Goal: Obtain resource: Obtain resource

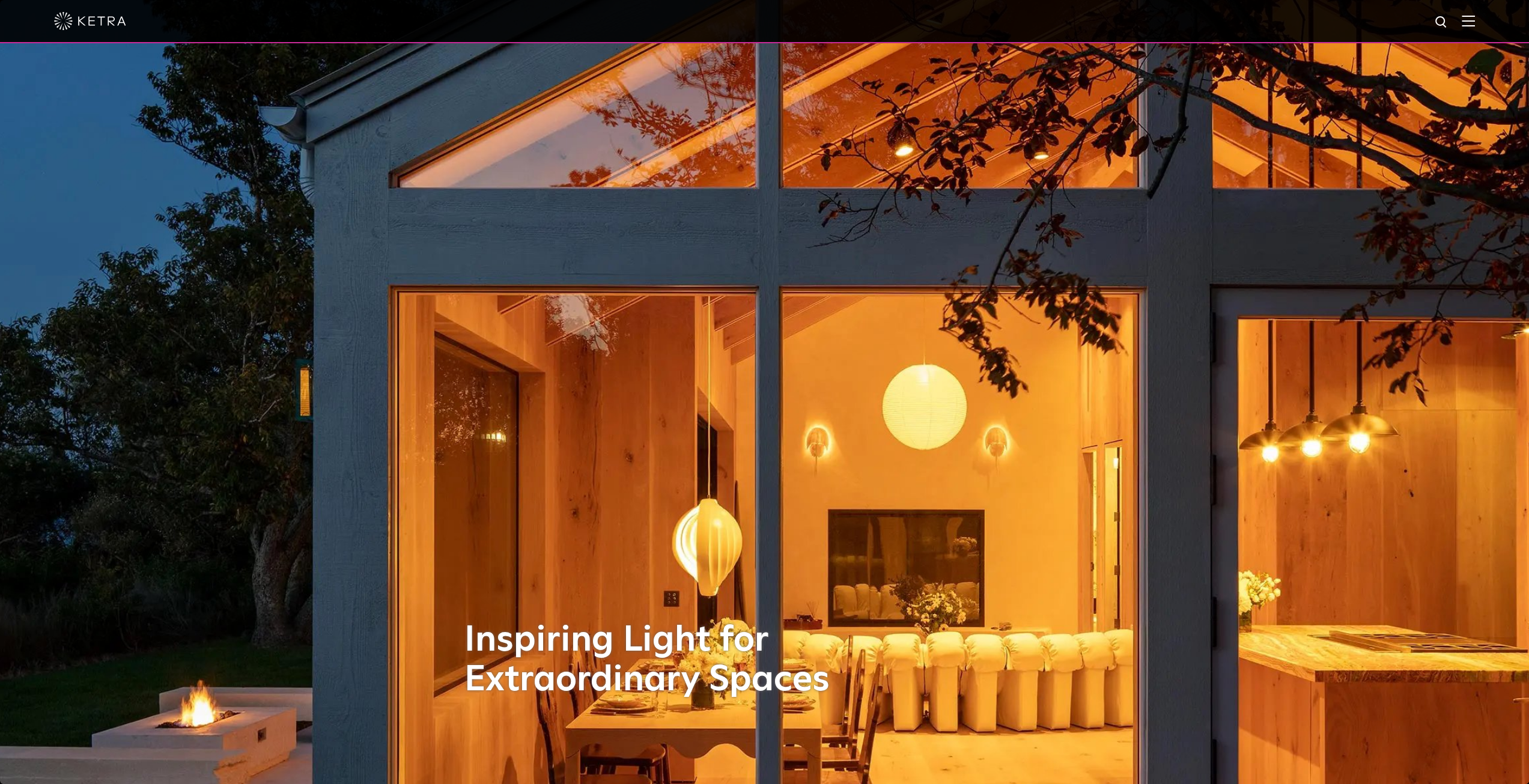
click at [1474, 20] on img at bounding box center [1468, 21] width 14 height 11
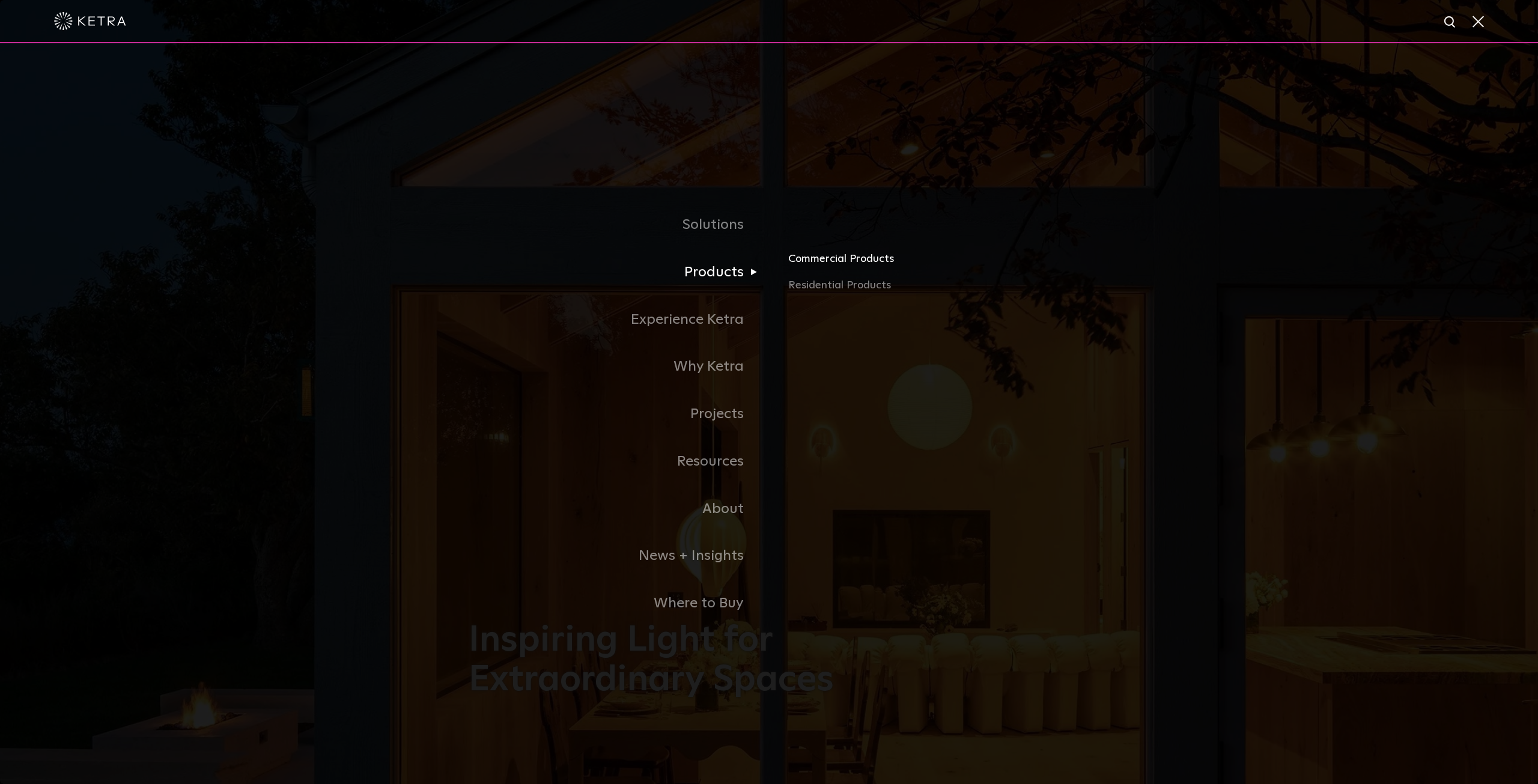
click at [812, 261] on link "Commercial Products" at bounding box center [929, 263] width 281 height 26
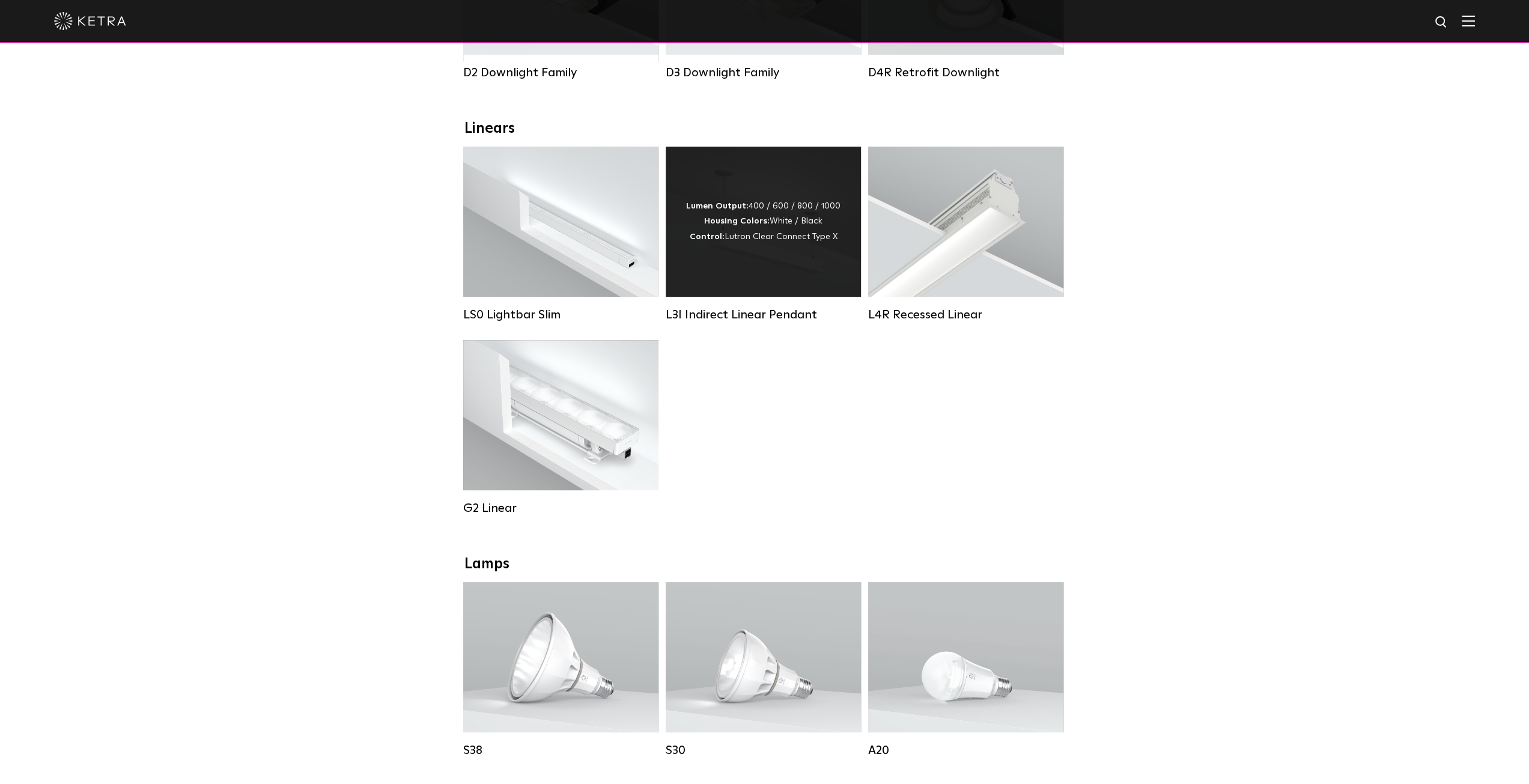
scroll to position [600, 0]
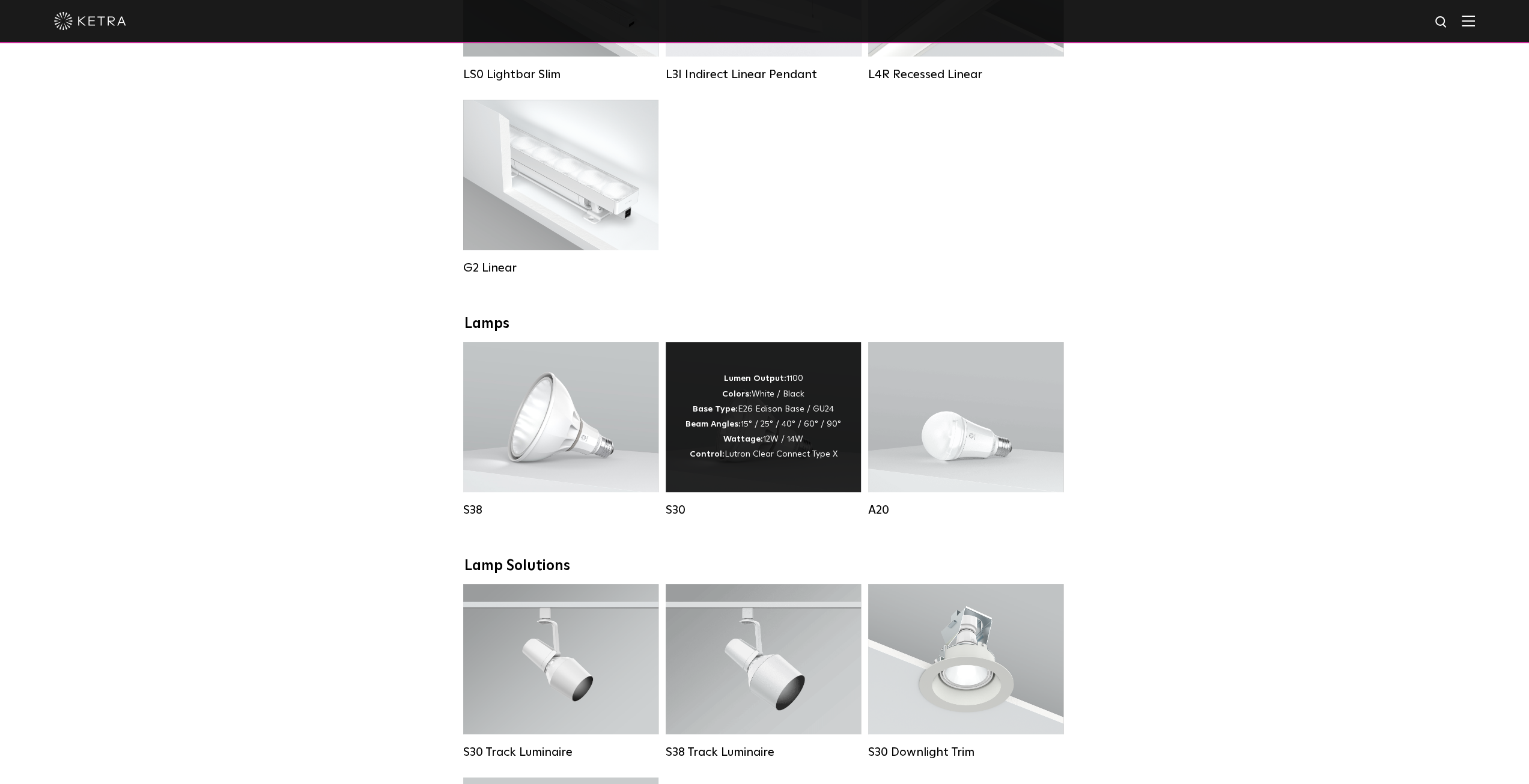
click at [768, 433] on div "Lumen Output: 1100 Colors: White / Black Base Type: E26 Edison Base / GU24 Beam…" at bounding box center [763, 417] width 156 height 91
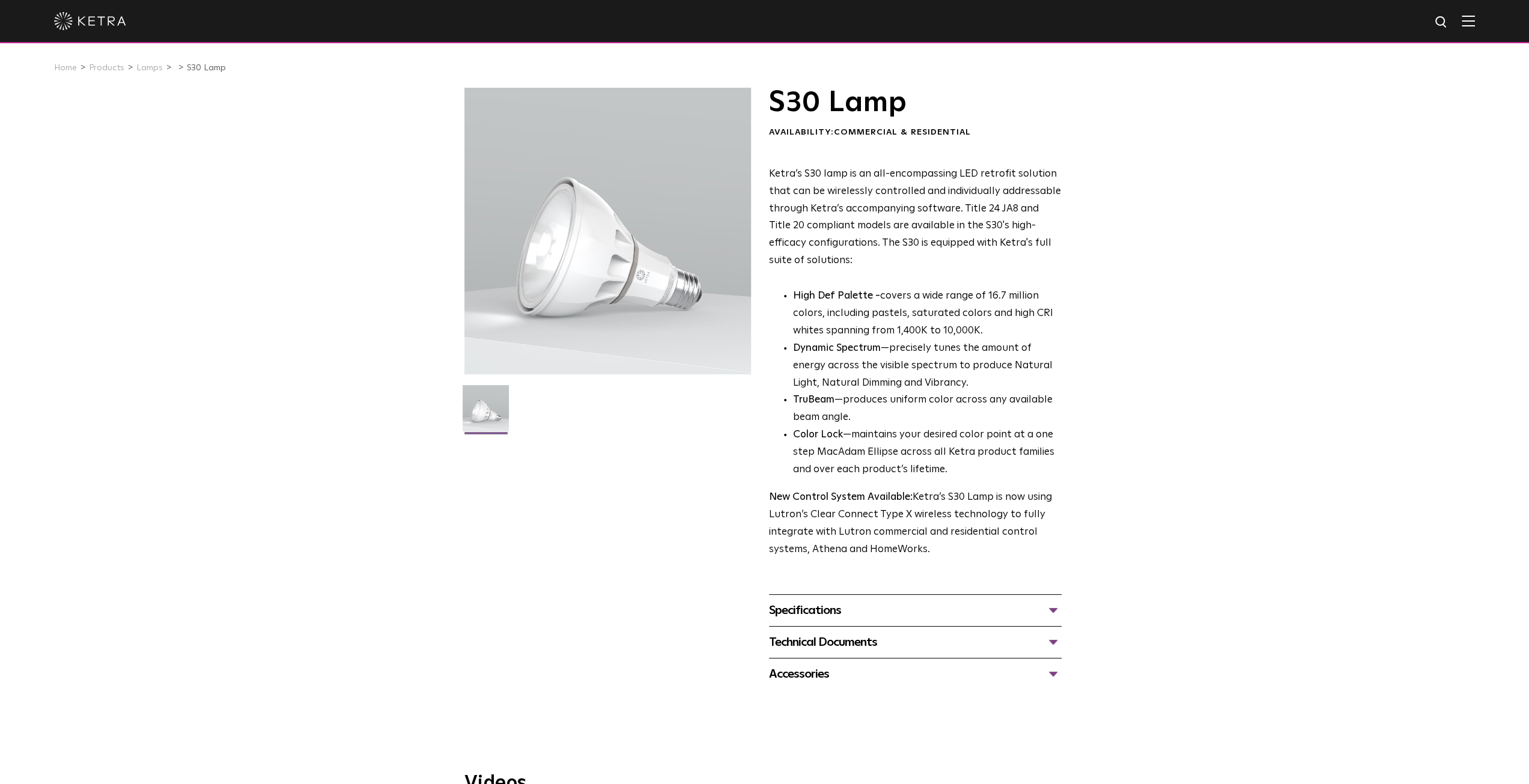
click at [1052, 612] on div "Specifications" at bounding box center [915, 610] width 292 height 19
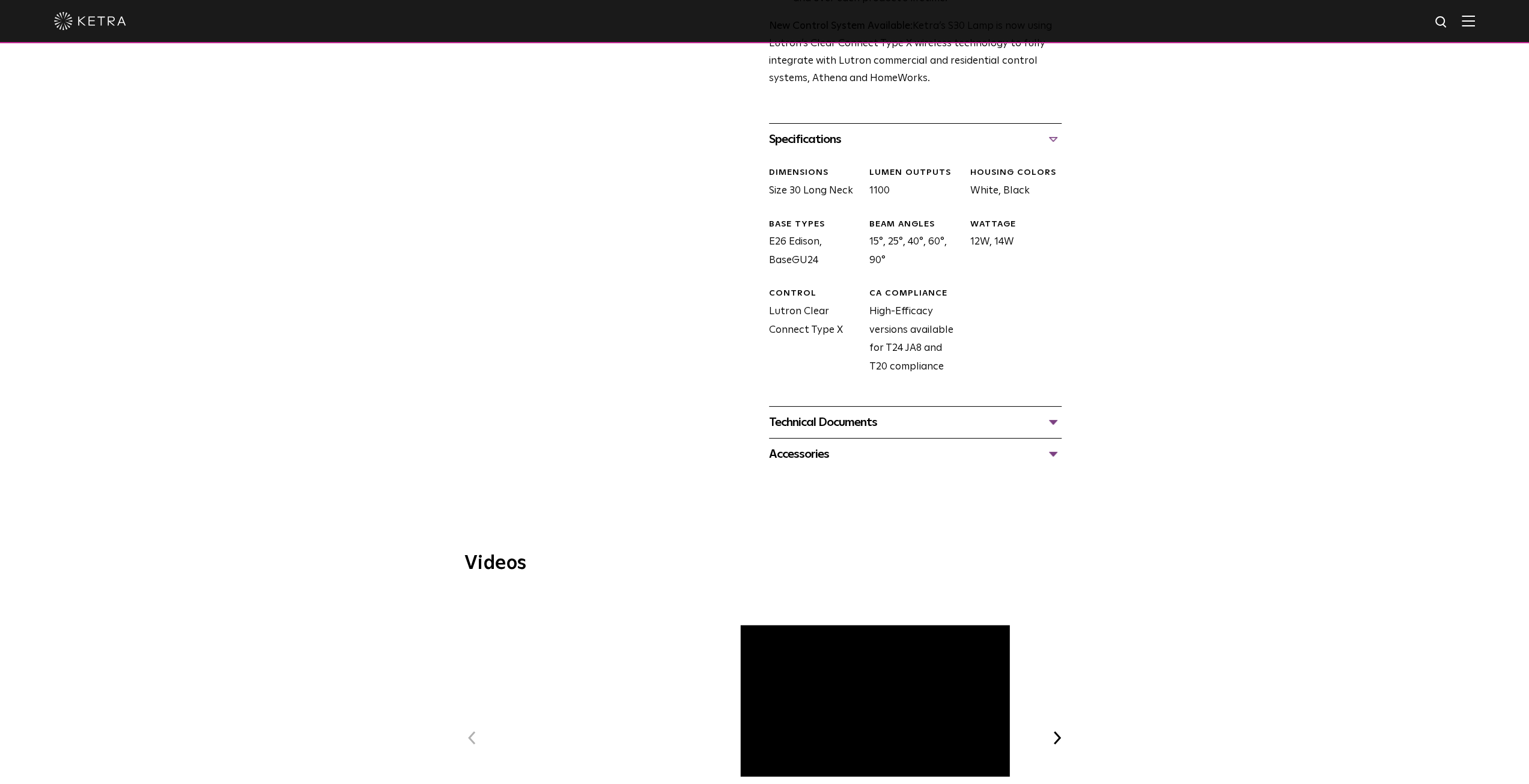
scroll to position [600, 0]
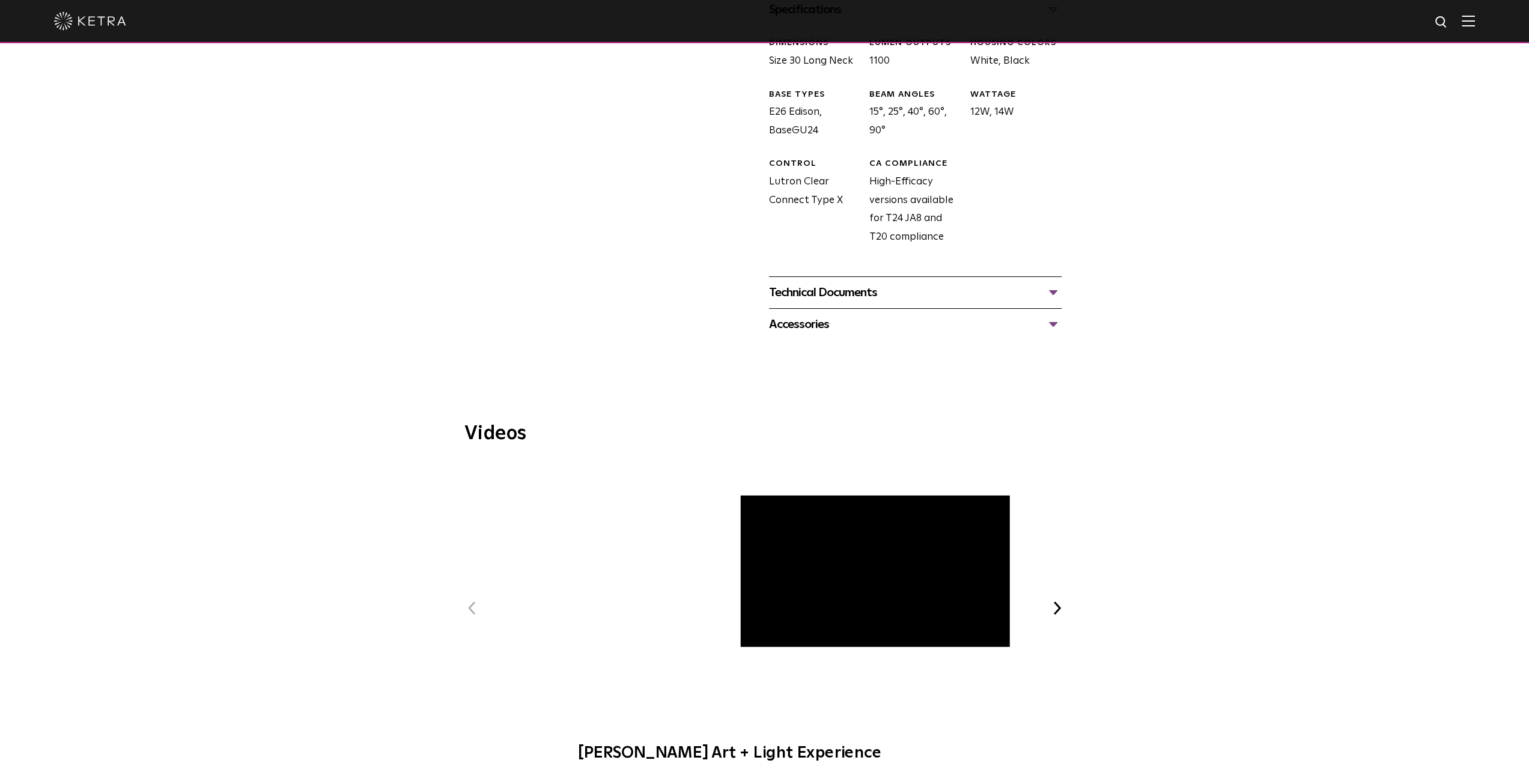
click at [1055, 291] on div "Technical Documents" at bounding box center [915, 292] width 292 height 19
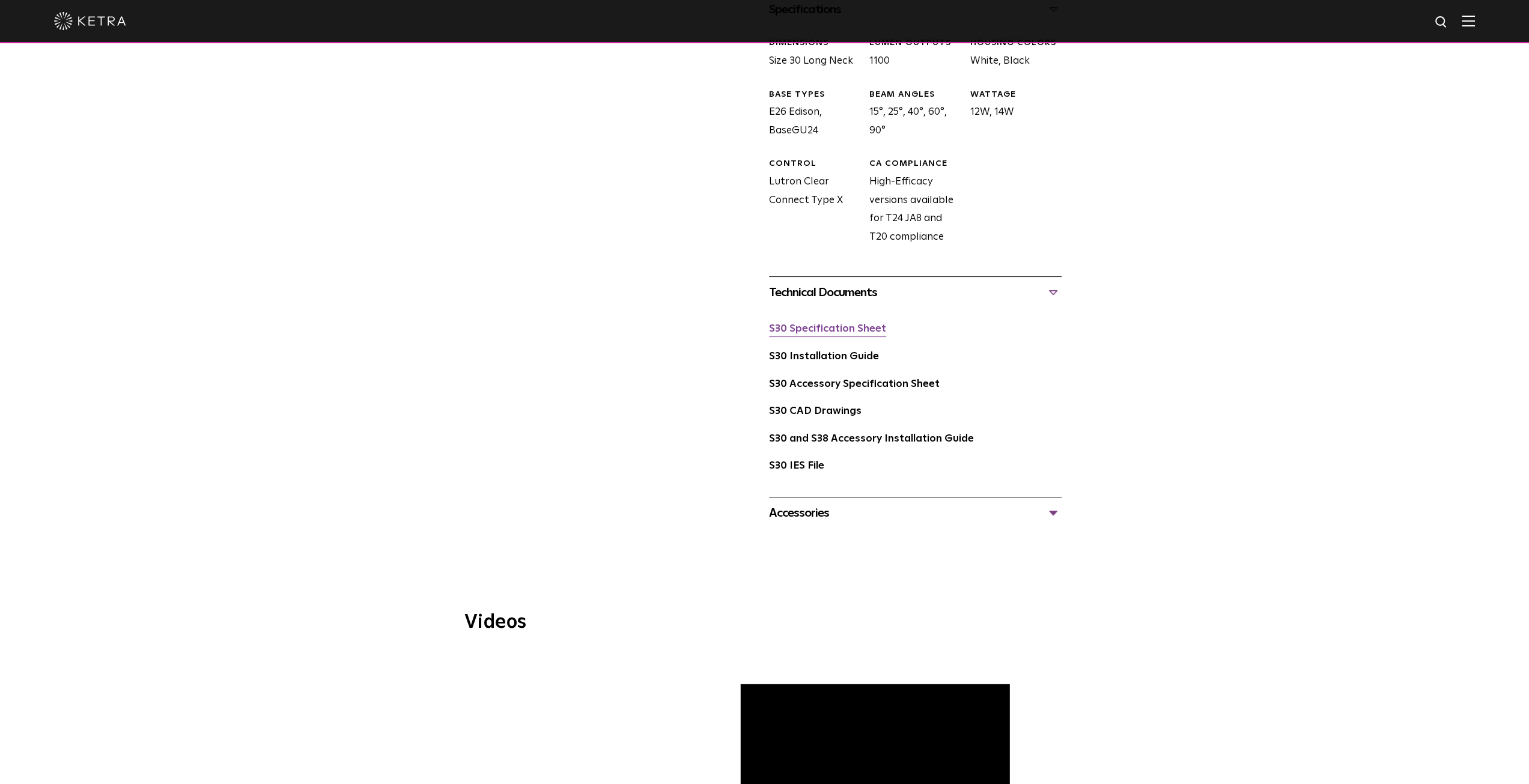
click at [851, 328] on link "S30 Specification Sheet" at bounding box center [828, 328] width 117 height 10
